Goal: Information Seeking & Learning: Learn about a topic

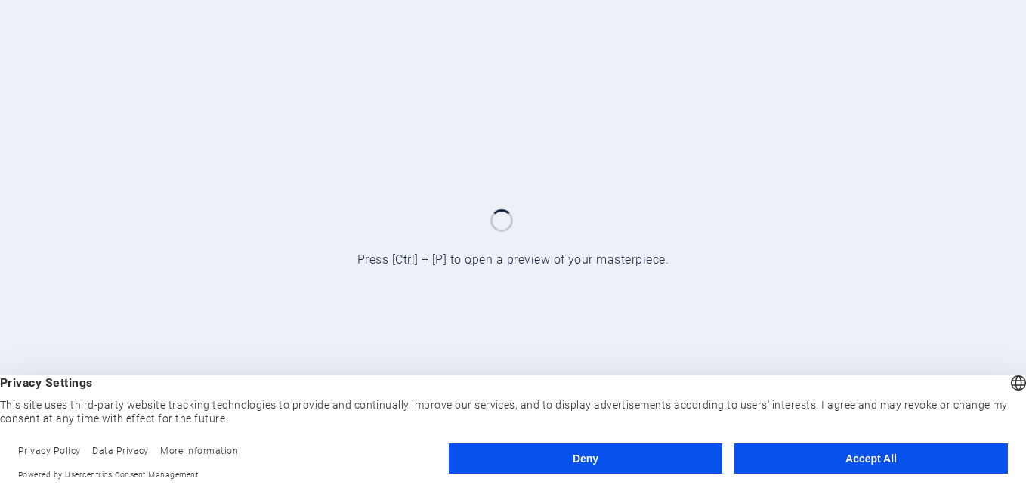
click at [883, 456] on button "Accept All" at bounding box center [872, 459] width 274 height 30
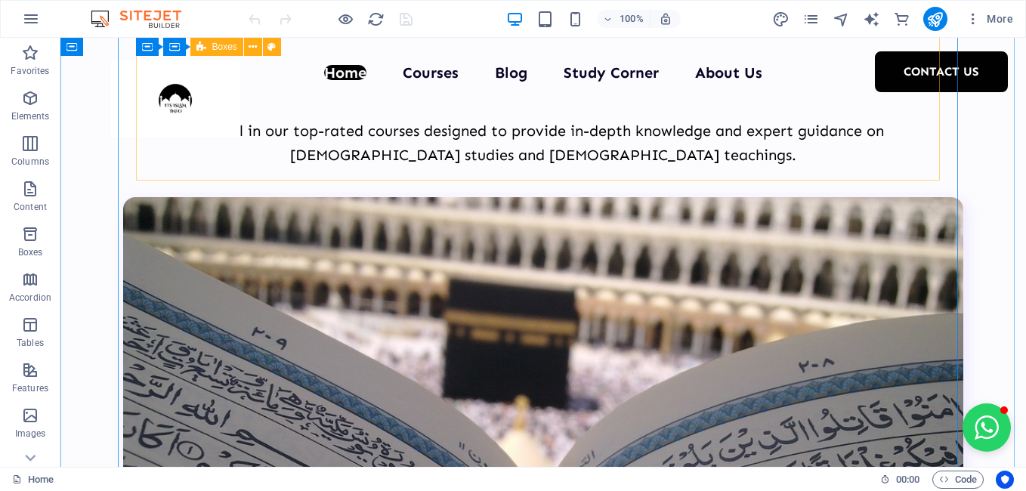
scroll to position [3552, 0]
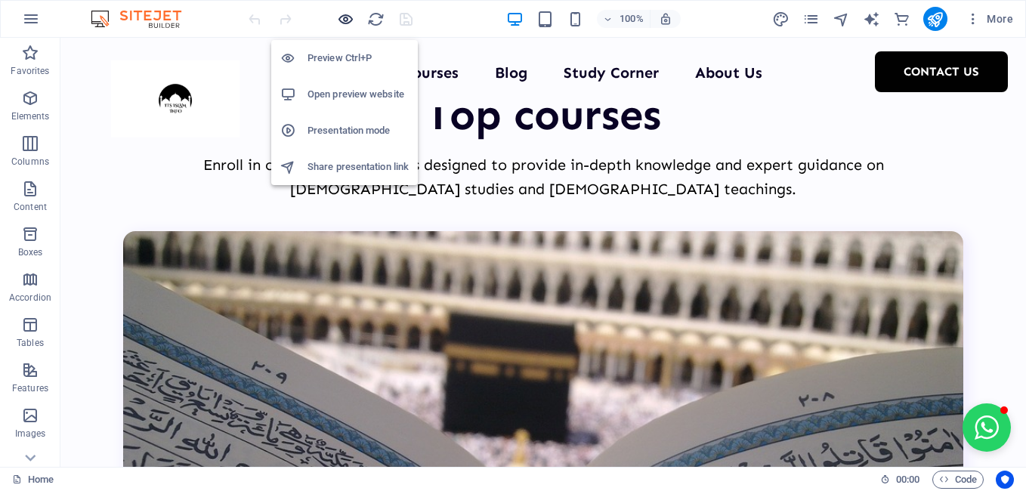
click at [339, 17] on icon "button" at bounding box center [345, 19] width 17 height 17
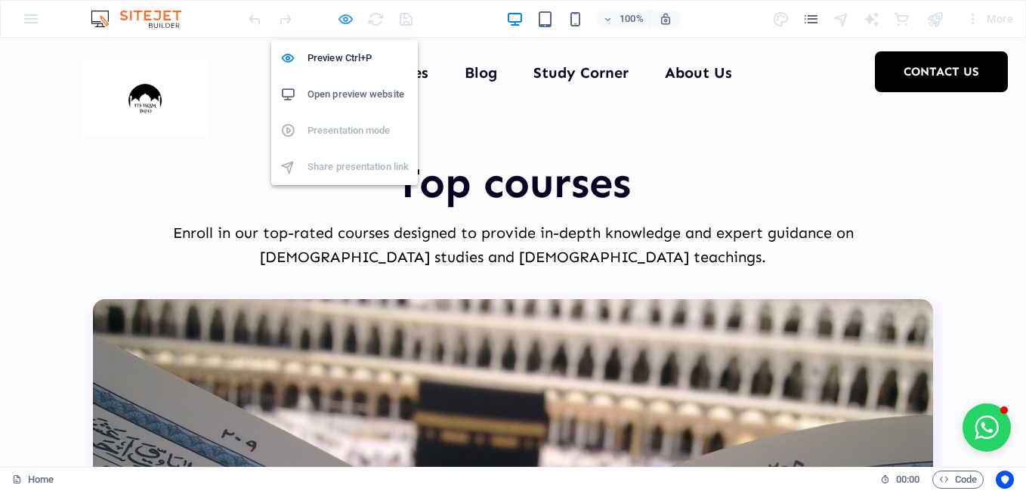
click at [339, 17] on icon "button" at bounding box center [345, 19] width 17 height 17
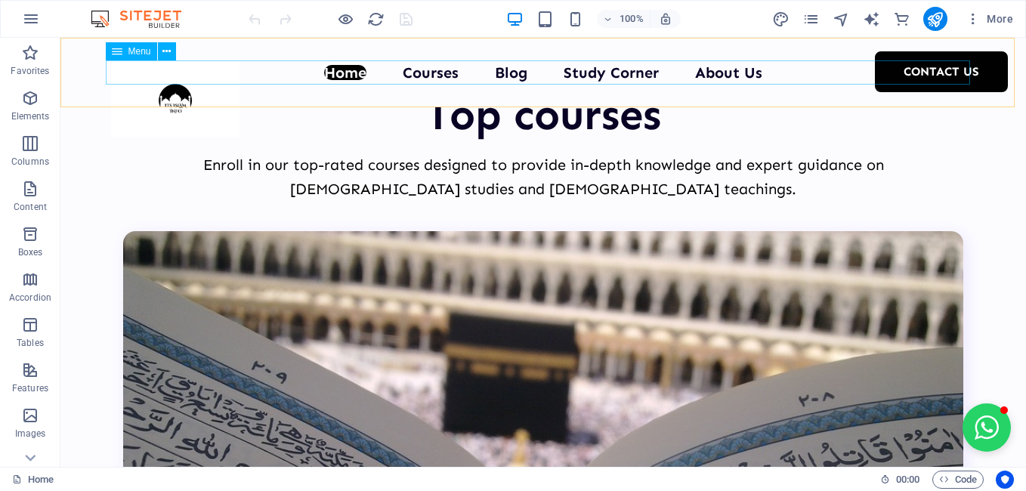
click at [422, 73] on nav "Home Courses Blog Study Corner Read Tajweedi [DEMOGRAPHIC_DATA] Online Read Onl…" at bounding box center [543, 72] width 865 height 24
click at [345, 14] on icon "button" at bounding box center [345, 19] width 17 height 17
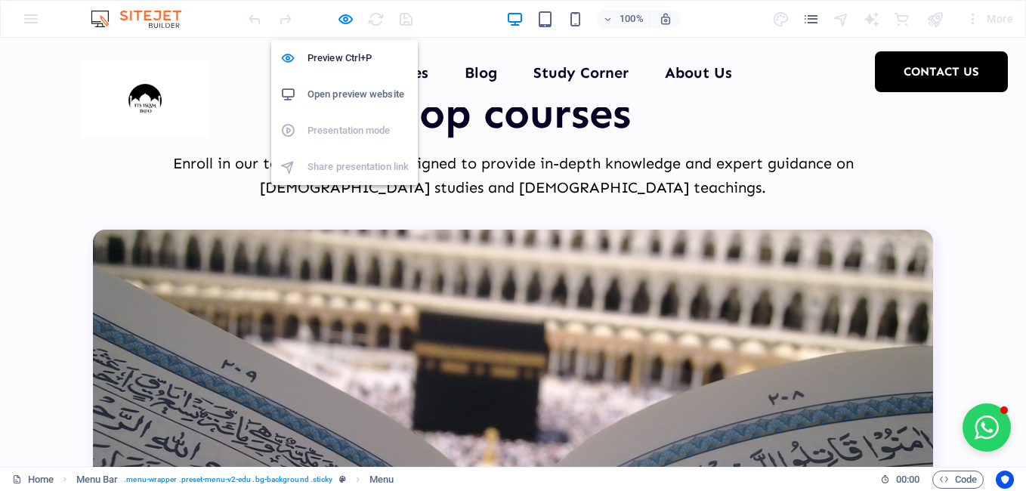
scroll to position [3483, 0]
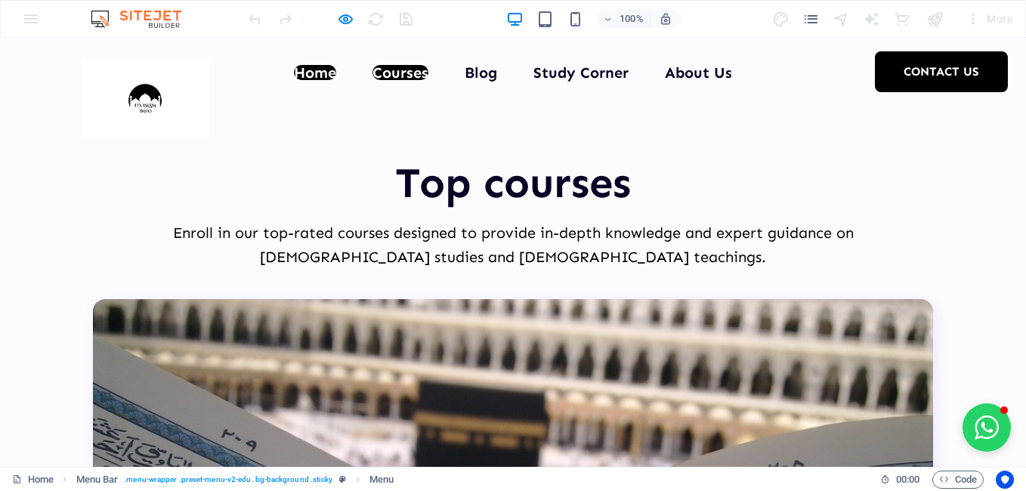
click at [412, 73] on link "Courses" at bounding box center [401, 72] width 56 height 15
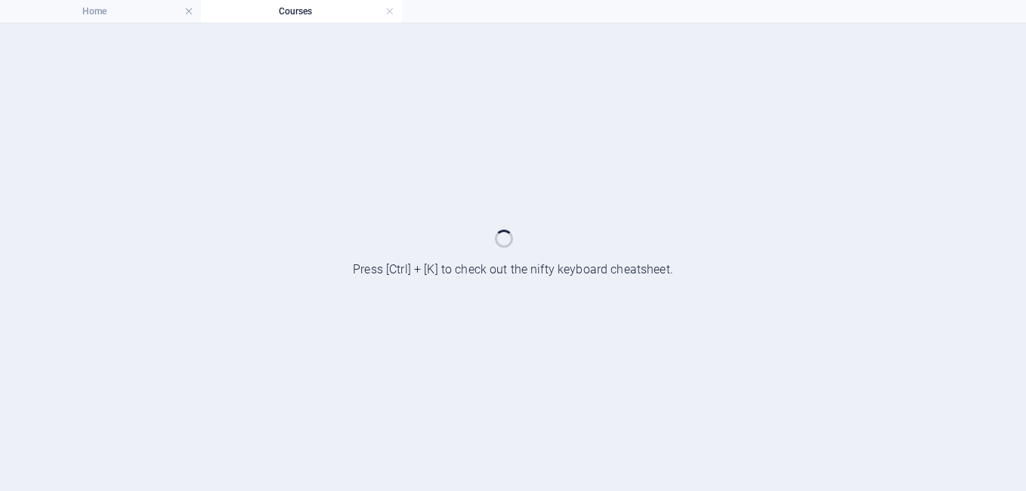
scroll to position [0, 0]
click at [412, 73] on div at bounding box center [513, 257] width 1026 height 468
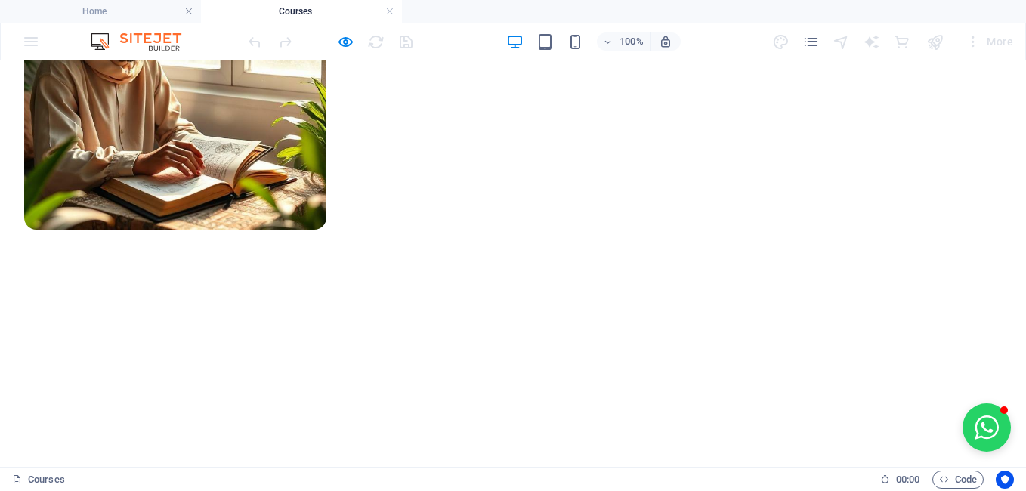
scroll to position [680, 0]
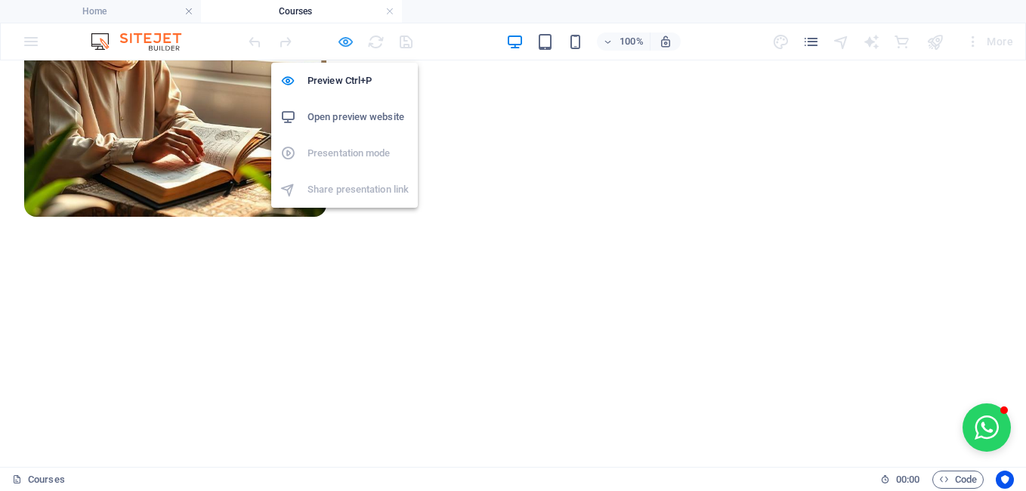
click at [343, 42] on icon "button" at bounding box center [345, 41] width 17 height 17
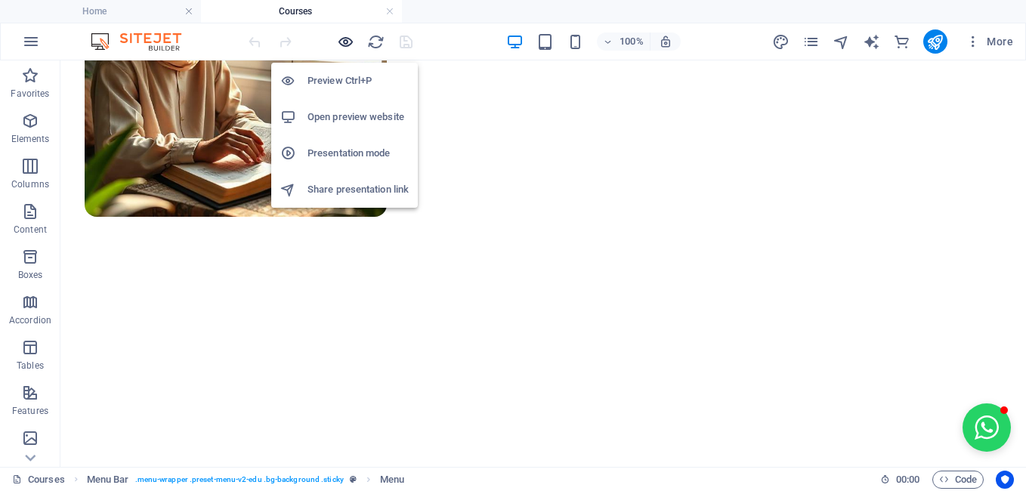
click at [344, 43] on icon "button" at bounding box center [345, 41] width 17 height 17
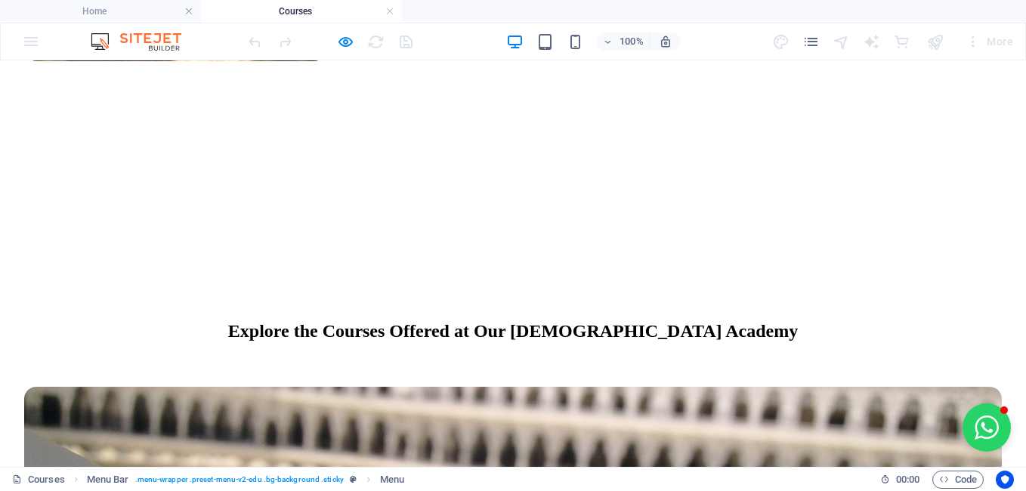
scroll to position [907, 0]
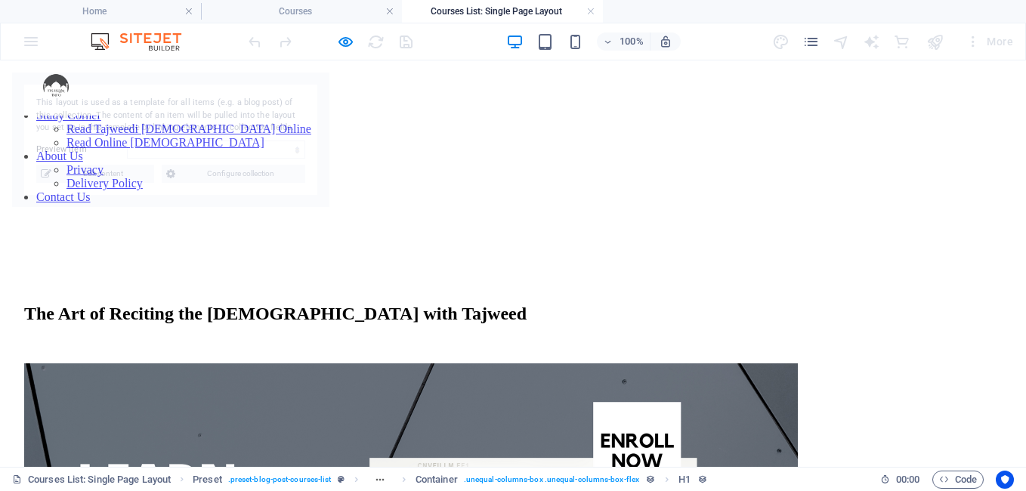
scroll to position [0, 0]
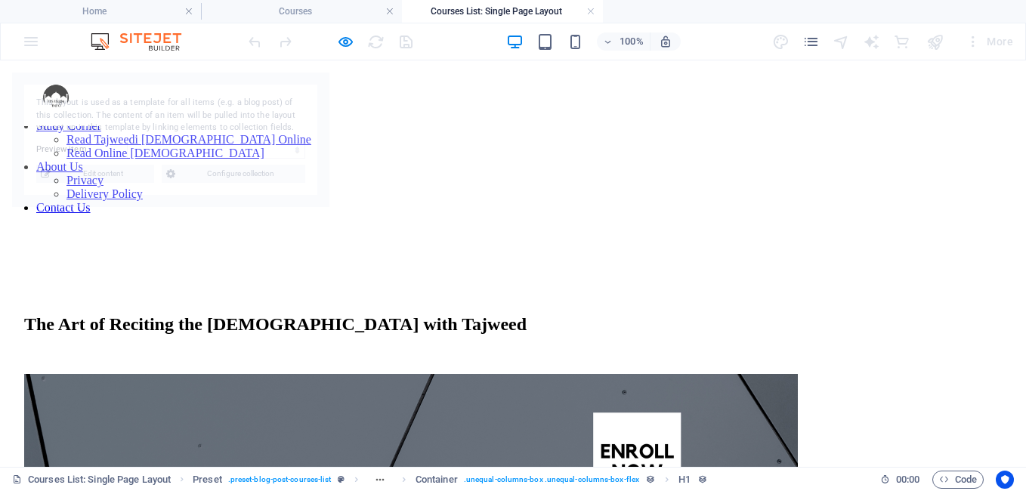
select select "68d1105c7ebad54fd803c66f"
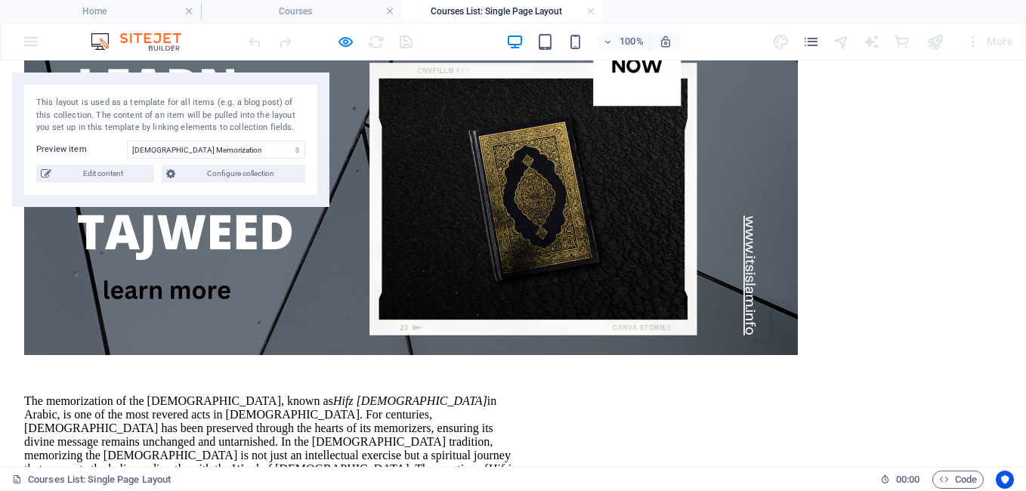
scroll to position [378, 0]
